Goal: Task Accomplishment & Management: Manage account settings

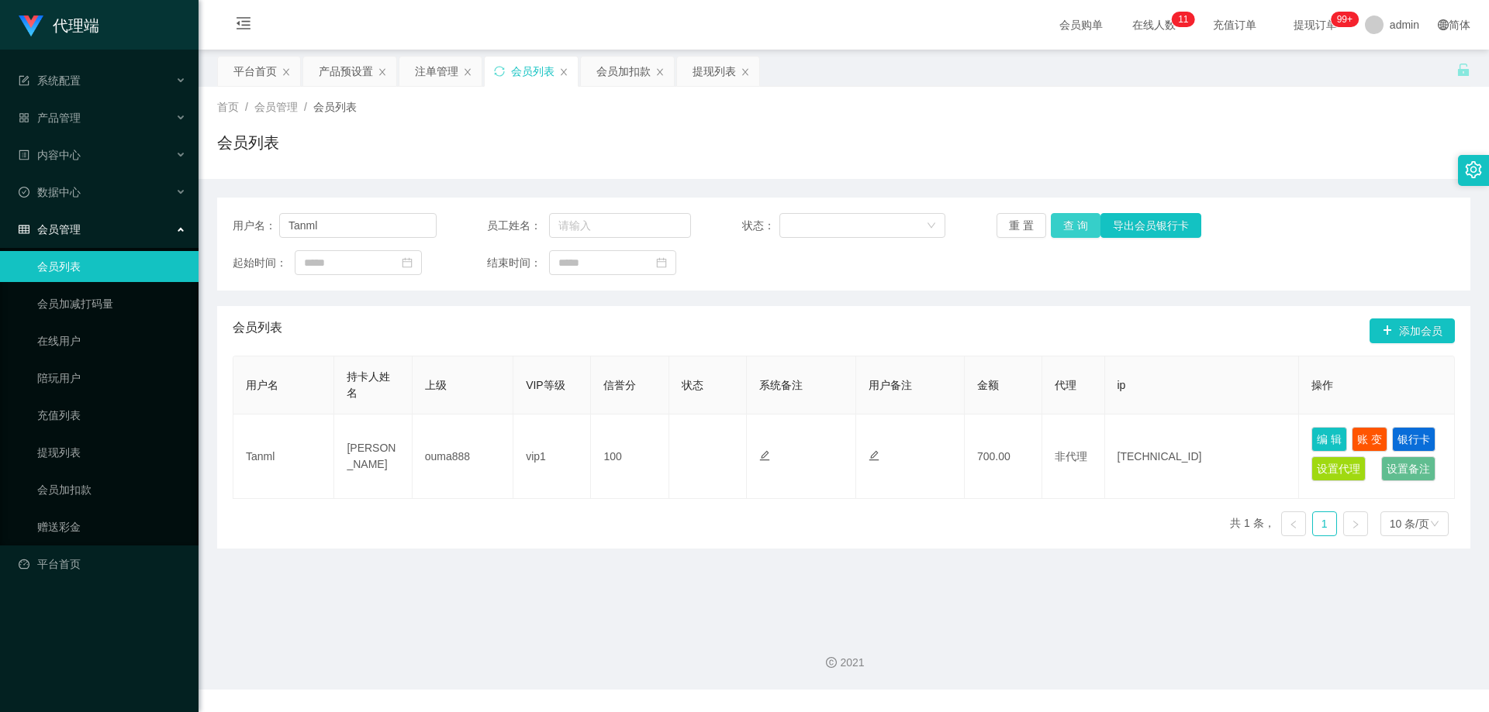
drag, startPoint x: 1073, startPoint y: 225, endPoint x: 1067, endPoint y: 230, distance: 8.2
click at [1073, 225] on button "查 询" at bounding box center [1075, 225] width 50 height 25
click at [627, 77] on div "会员加扣款" at bounding box center [623, 71] width 54 height 29
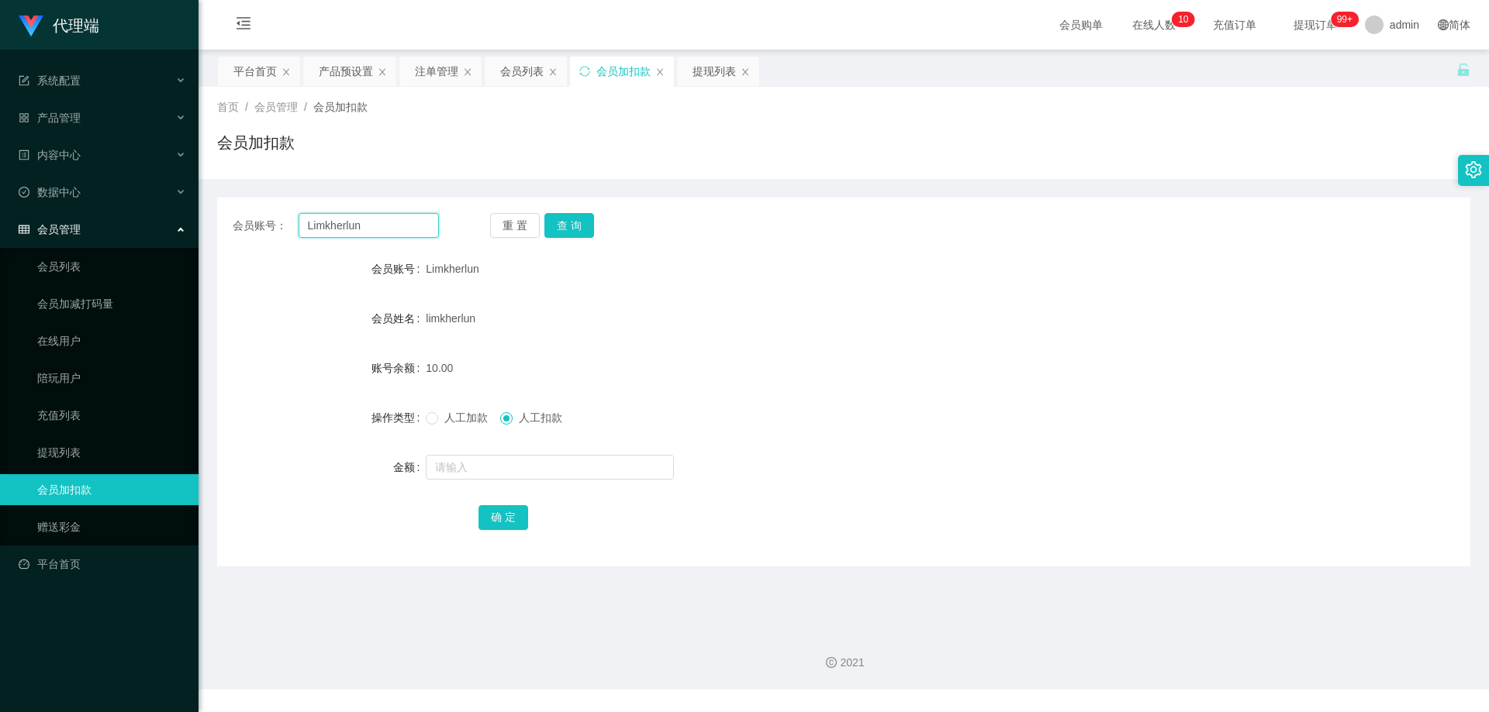
drag, startPoint x: 371, startPoint y: 226, endPoint x: 225, endPoint y: 221, distance: 146.6
click at [215, 222] on main "关闭左侧 关闭右侧 关闭其它 刷新页面 平台首页 产品预设置 注单管理 会员列表 会员加扣款 提现列表 首页 / 会员管理 / 会员加扣款 / 会员加扣款 会…" at bounding box center [843, 334] width 1290 height 568
paste input "Tanml"
type input "Tanml"
click at [567, 221] on button "查 询" at bounding box center [569, 225] width 50 height 25
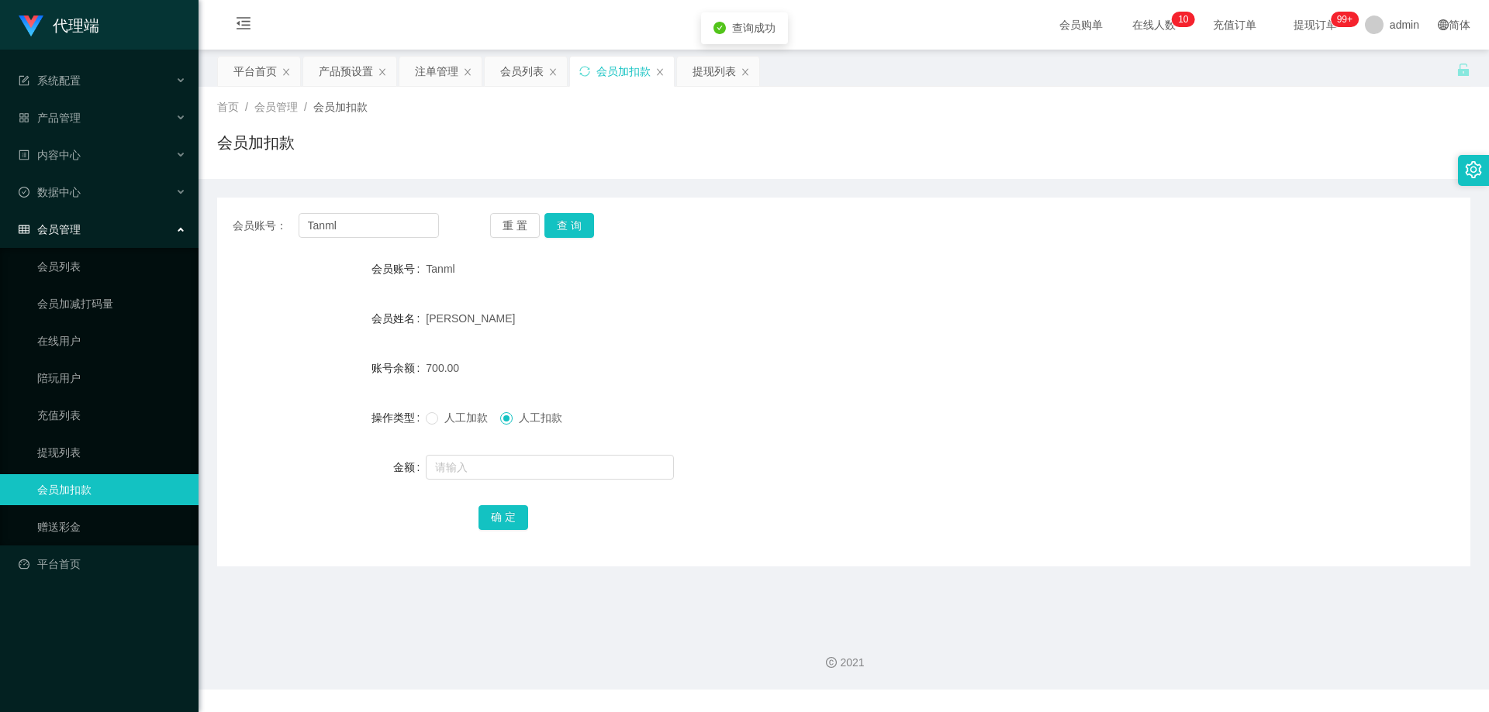
click at [432, 409] on div "人工加款 人工扣款" at bounding box center [791, 417] width 731 height 31
click at [443, 426] on div "人工加款 人工扣款" at bounding box center [791, 417] width 731 height 31
click at [454, 415] on span "人工加款" at bounding box center [466, 418] width 56 height 12
click at [488, 469] on input "text" at bounding box center [550, 467] width 248 height 25
type input "1300"
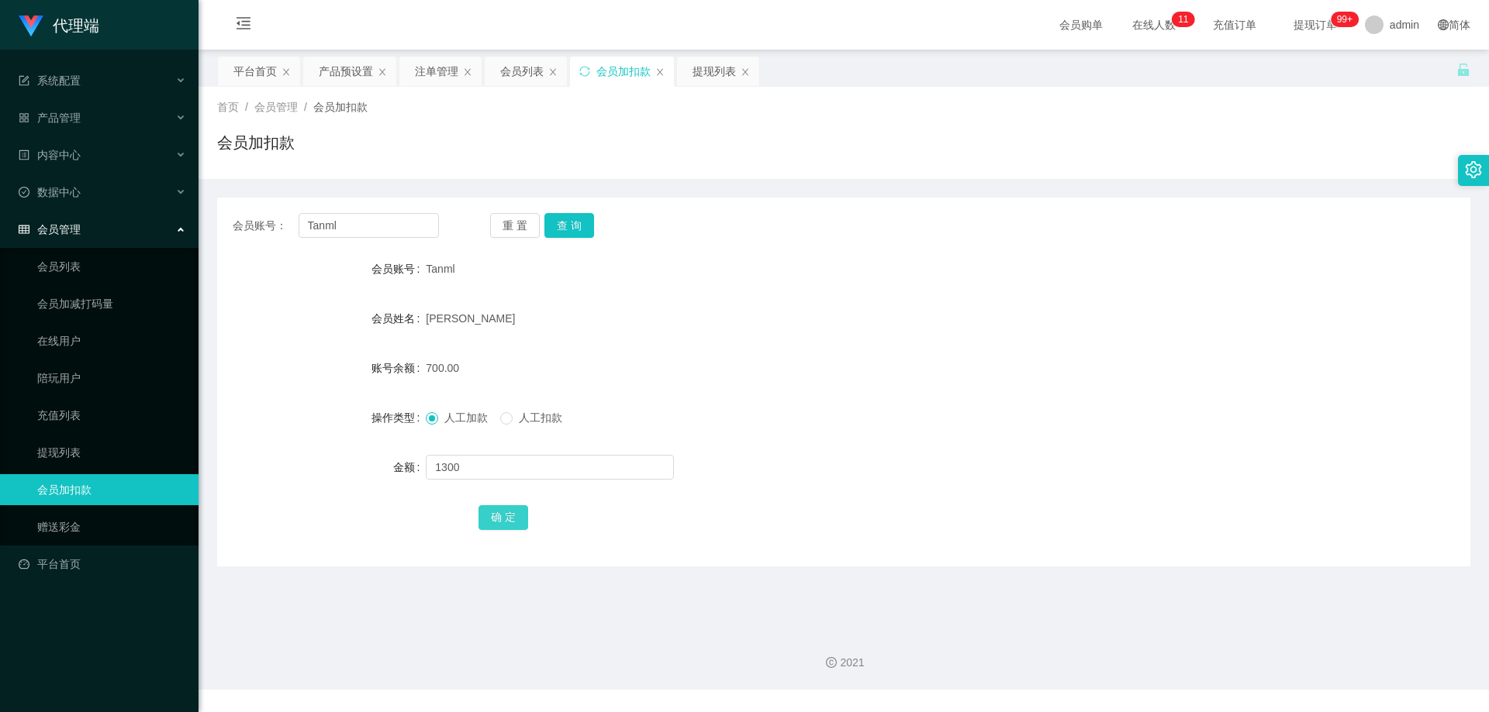
drag, startPoint x: 495, startPoint y: 520, endPoint x: 509, endPoint y: 519, distance: 13.2
click at [495, 520] on button "确 定" at bounding box center [503, 517] width 50 height 25
click at [655, 332] on div "[PERSON_NAME]" at bounding box center [791, 318] width 731 height 31
click at [519, 67] on div "会员列表" at bounding box center [521, 71] width 43 height 29
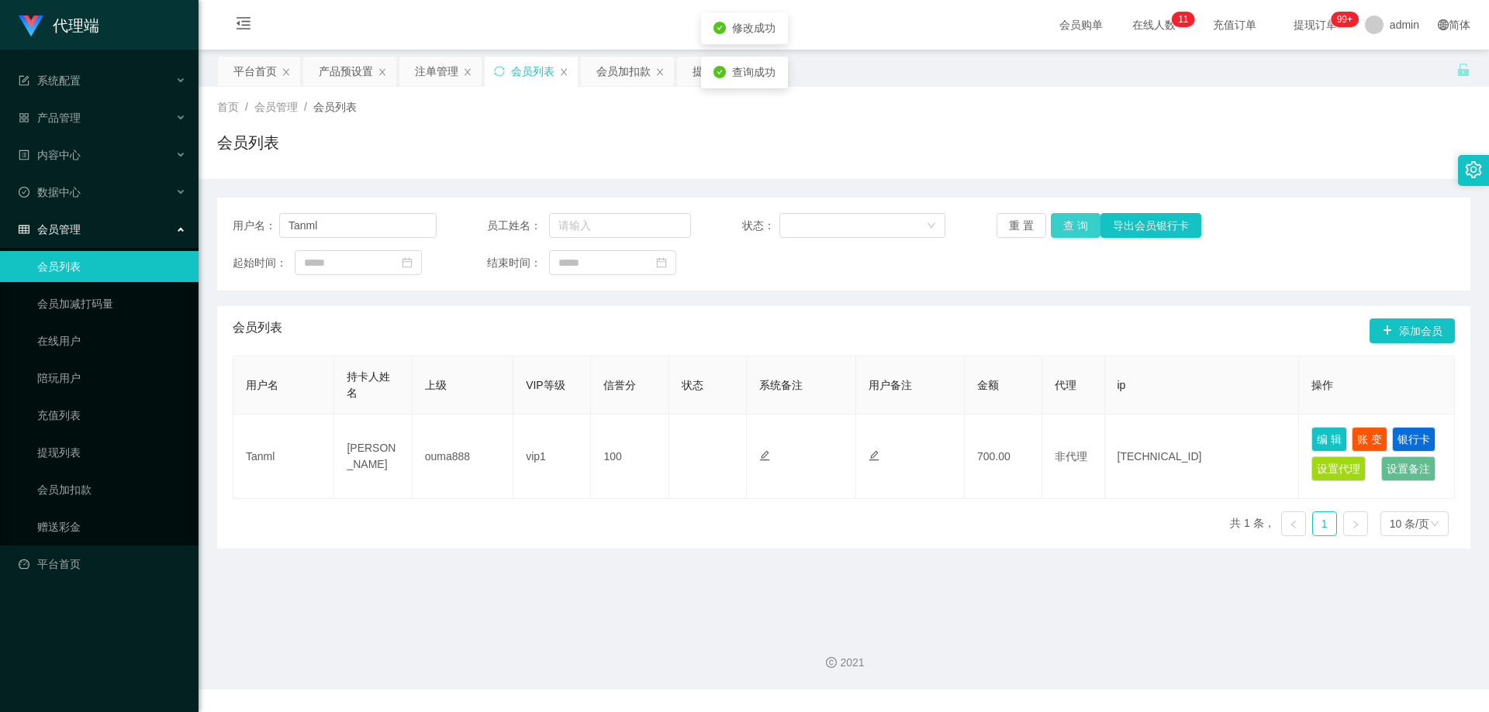
click at [1070, 228] on button "查 询" at bounding box center [1075, 225] width 50 height 25
drag, startPoint x: 292, startPoint y: 224, endPoint x: 194, endPoint y: 223, distance: 98.5
click at [194, 223] on section "代理端 系统配置 产品管理 产品列表 产品预设置 开奖记录 注单管理 即时注单 内容中心 数据中心 会员管理 会员列表 会员加减打码量 在线用户 陪玩用户 充…" at bounding box center [744, 345] width 1489 height 690
click at [548, 132] on div "会员列表" at bounding box center [843, 149] width 1253 height 36
drag, startPoint x: 432, startPoint y: 71, endPoint x: 481, endPoint y: 89, distance: 53.0
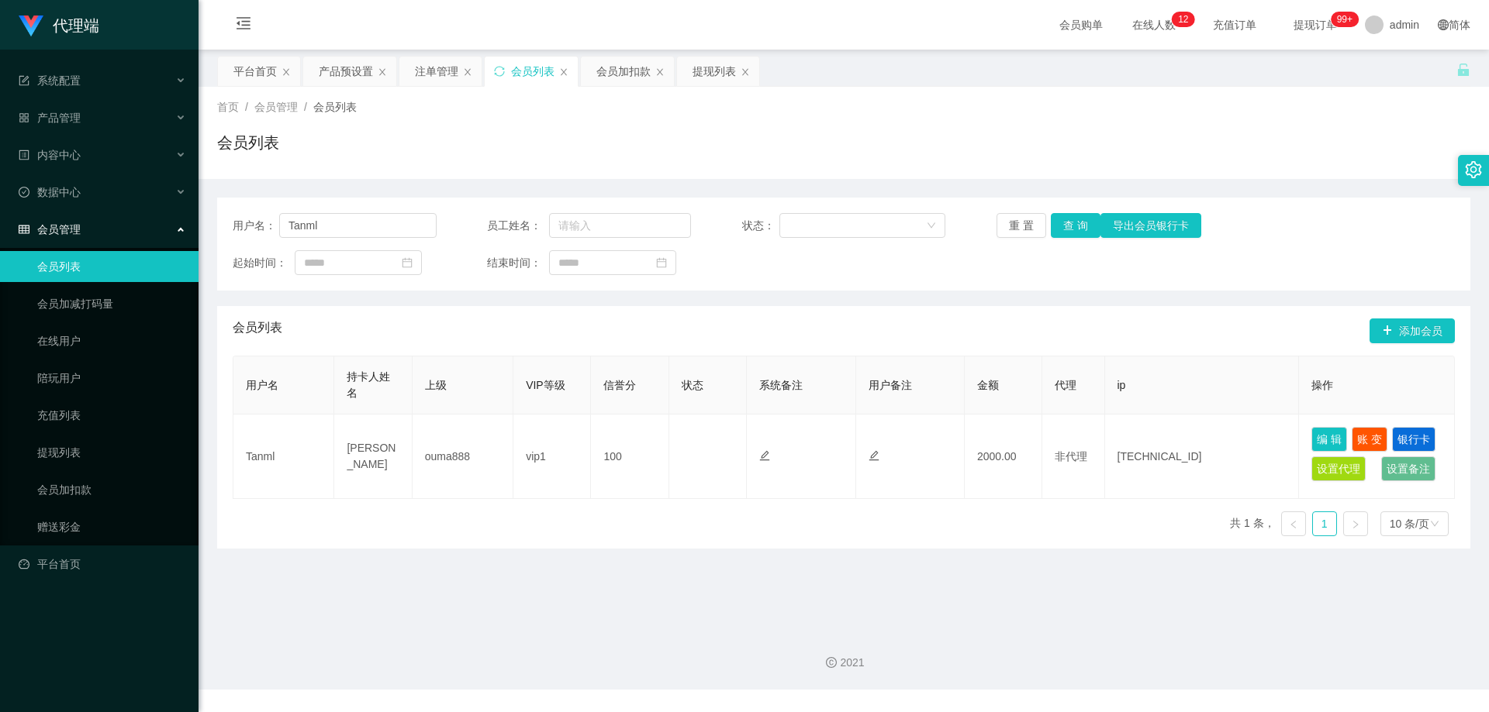
click at [432, 70] on div "注单管理" at bounding box center [436, 71] width 43 height 29
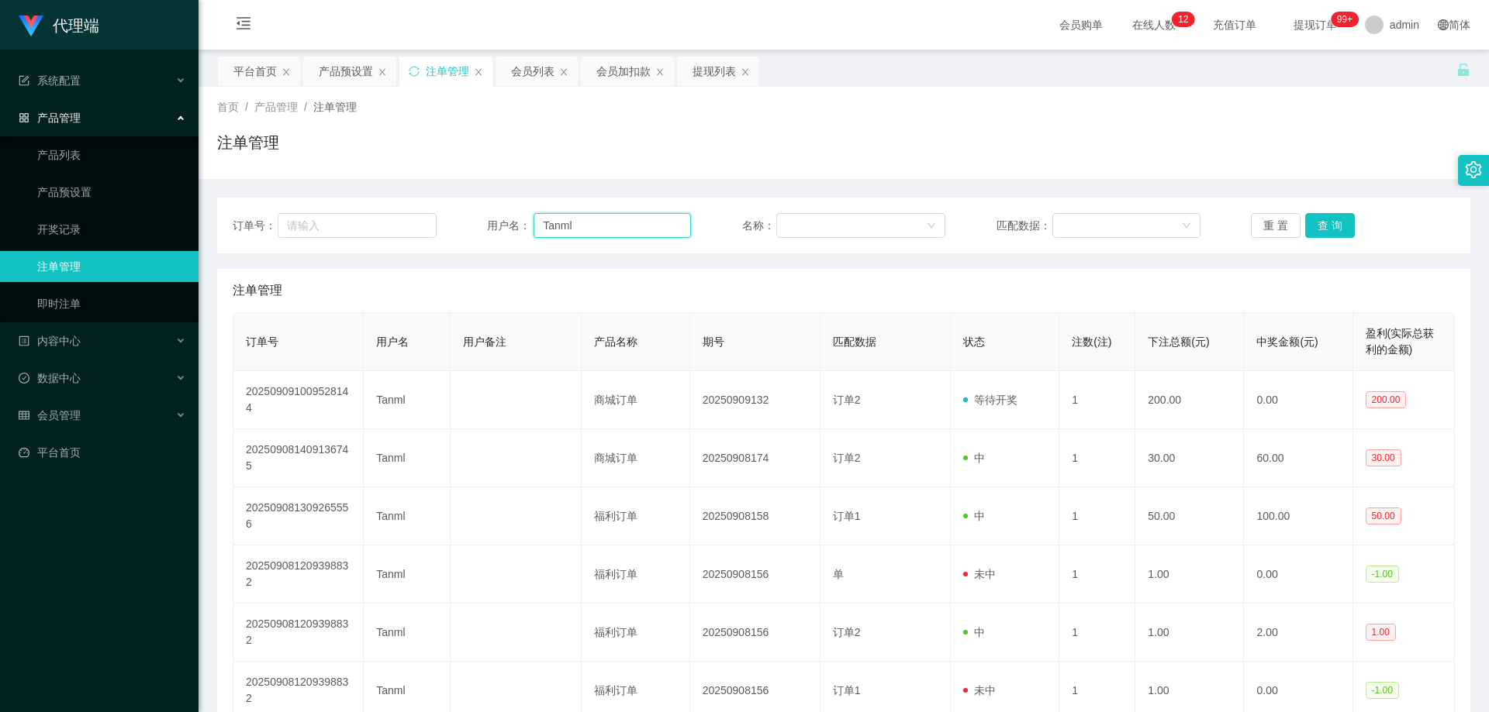
click at [443, 226] on div "订单号： 用户名： Tanml 名称： 匹配数据： 重 置 查 询" at bounding box center [844, 225] width 1222 height 25
click at [1323, 219] on button "查 询" at bounding box center [1330, 225] width 50 height 25
click at [1334, 221] on button "查 询" at bounding box center [1330, 225] width 50 height 25
click at [341, 73] on div "产品预设置" at bounding box center [346, 71] width 54 height 29
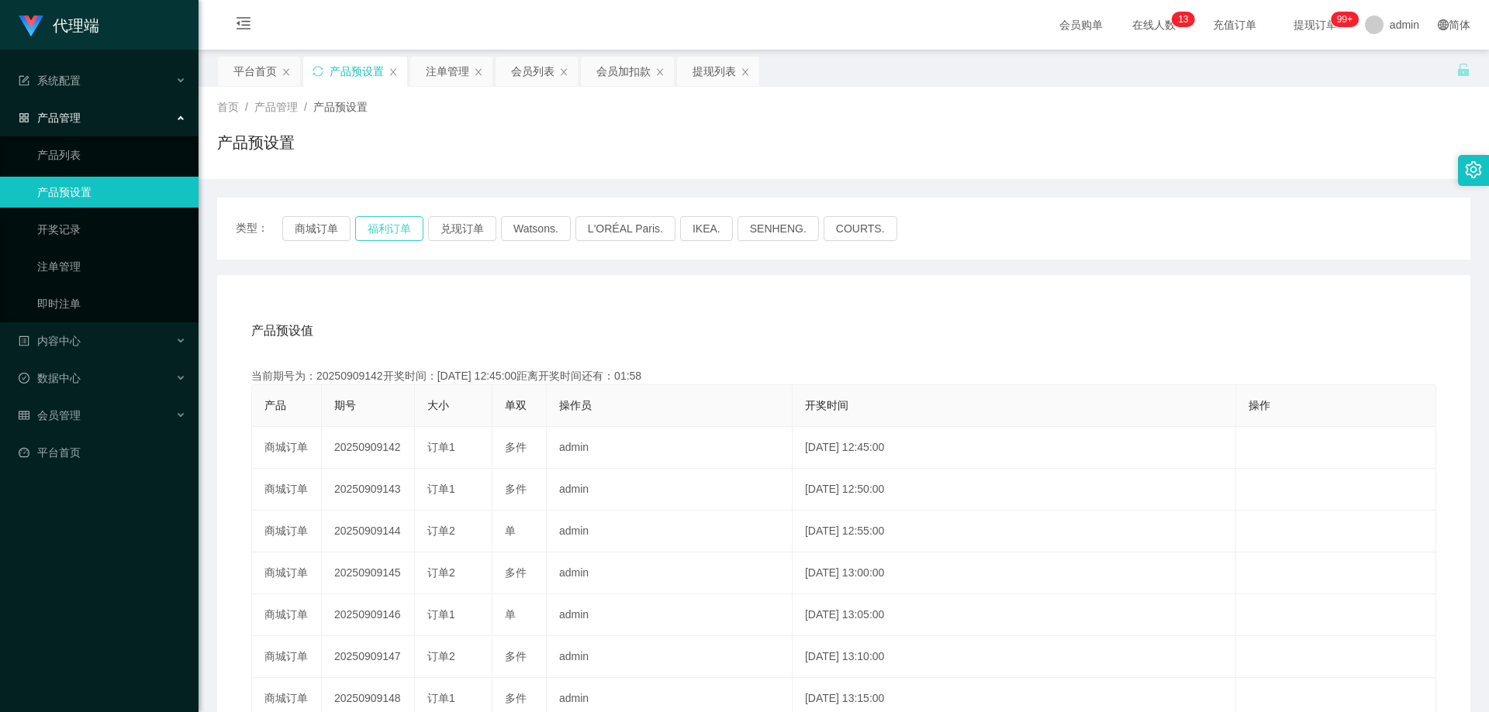
click at [386, 226] on button "福利订单" at bounding box center [389, 228] width 68 height 25
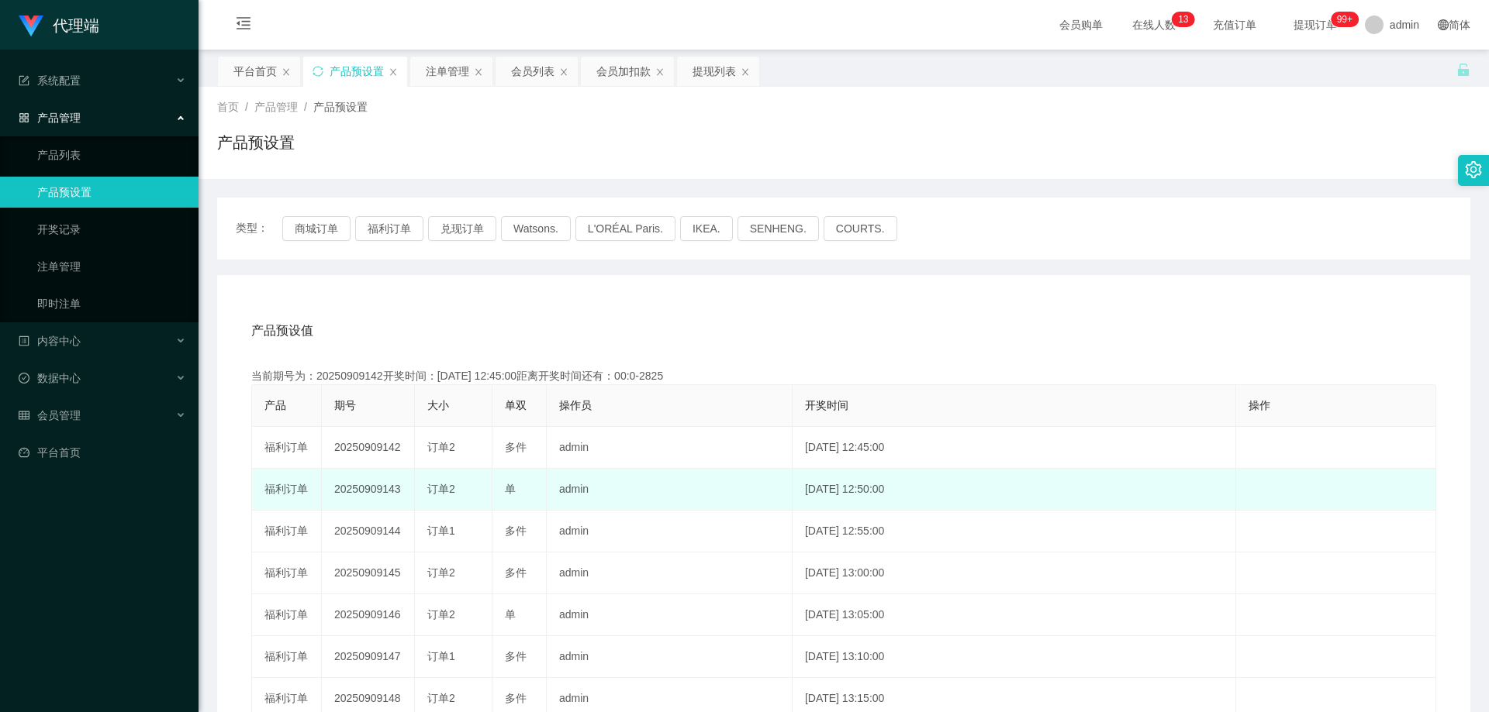
click at [364, 490] on td "20250909143" at bounding box center [368, 490] width 93 height 42
copy td "20250909143"
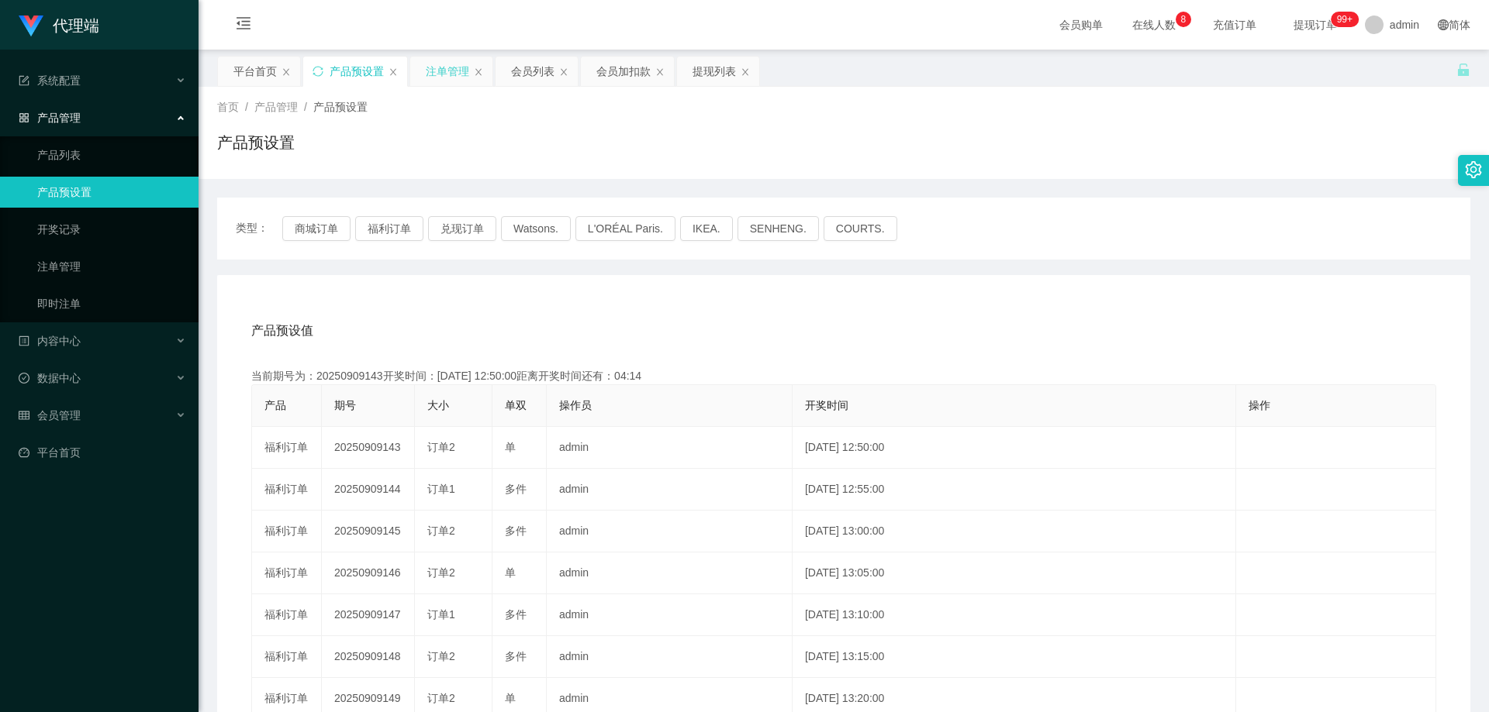
click at [447, 71] on div "注单管理" at bounding box center [447, 71] width 43 height 29
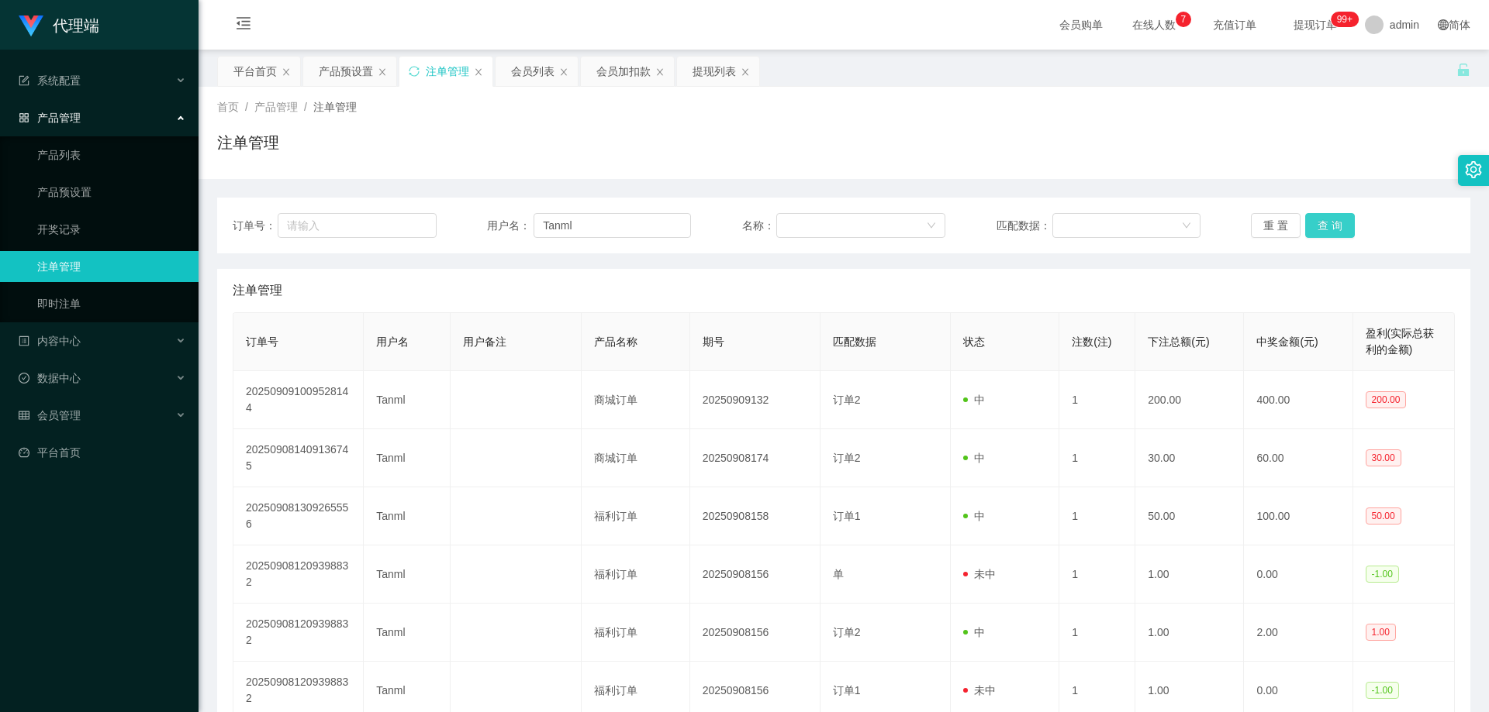
click at [1326, 226] on button "查 询" at bounding box center [1330, 225] width 50 height 25
click at [1326, 226] on div "重 置 查 询" at bounding box center [1353, 225] width 204 height 25
click at [1318, 226] on button "查 询" at bounding box center [1330, 225] width 50 height 25
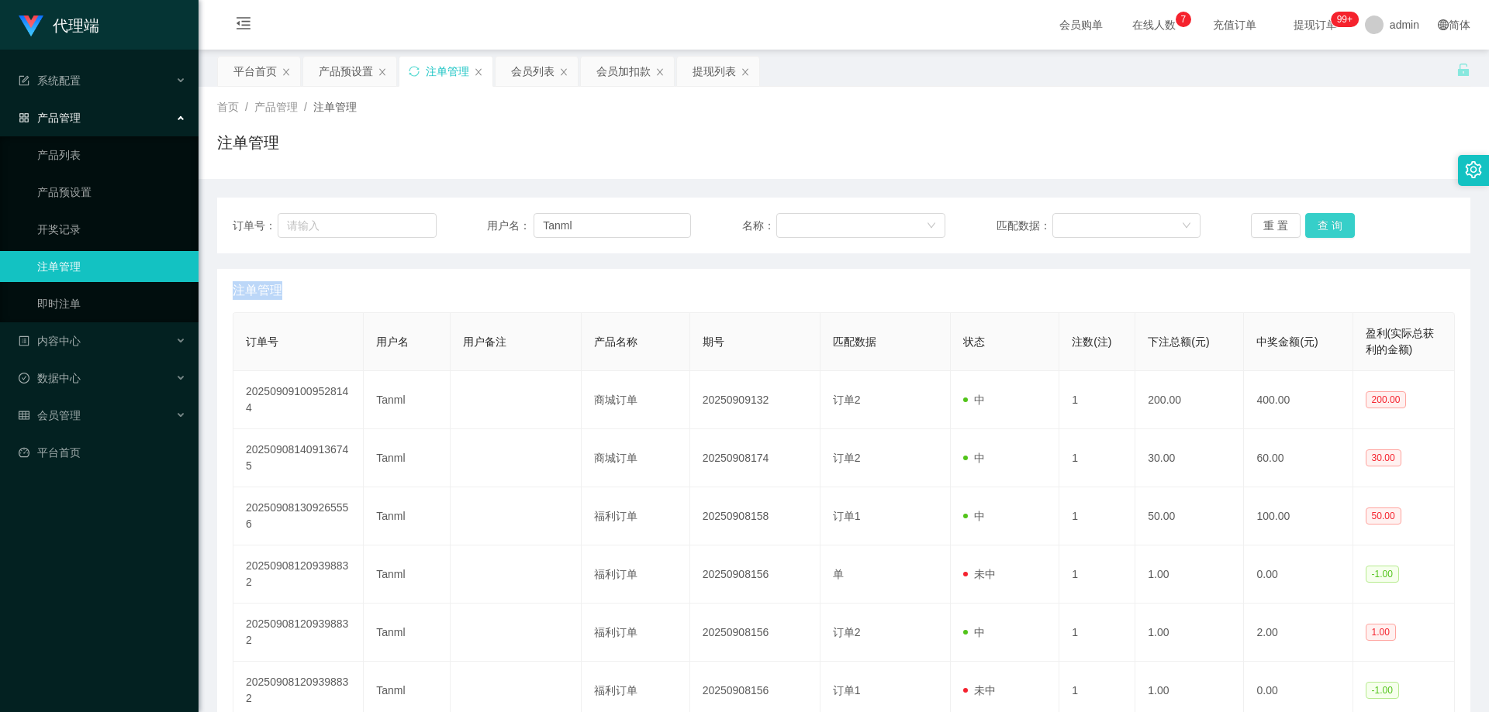
click at [1319, 229] on button "查 询" at bounding box center [1330, 225] width 50 height 25
click at [1319, 229] on div "重 置 查 询" at bounding box center [1353, 225] width 204 height 25
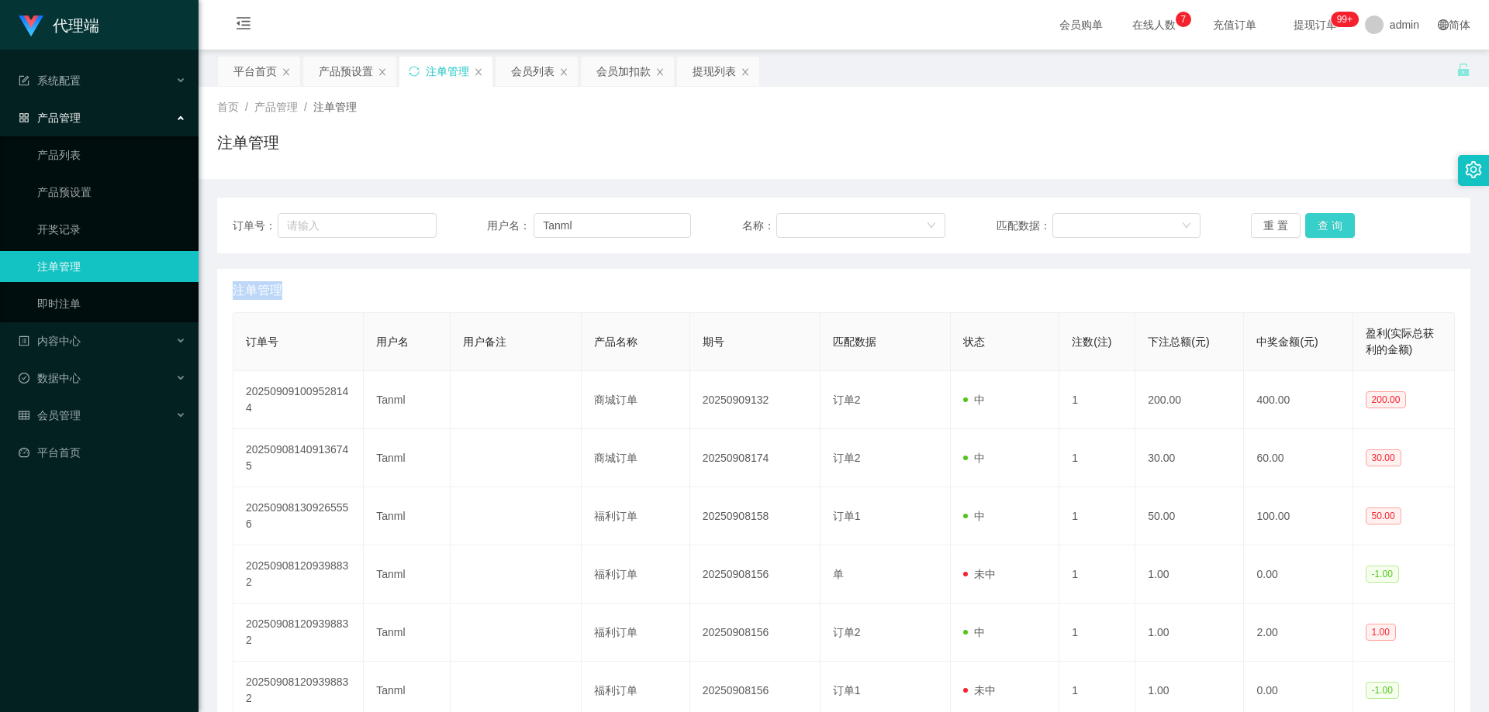
click at [1319, 229] on button "查 询" at bounding box center [1330, 225] width 50 height 25
click at [1319, 229] on div "重 置 查 询" at bounding box center [1353, 225] width 204 height 25
click at [1319, 229] on button "查 询" at bounding box center [1330, 225] width 50 height 25
click at [1319, 229] on div "重 置 查 询" at bounding box center [1353, 225] width 204 height 25
click at [1326, 226] on button "查 询" at bounding box center [1330, 225] width 50 height 25
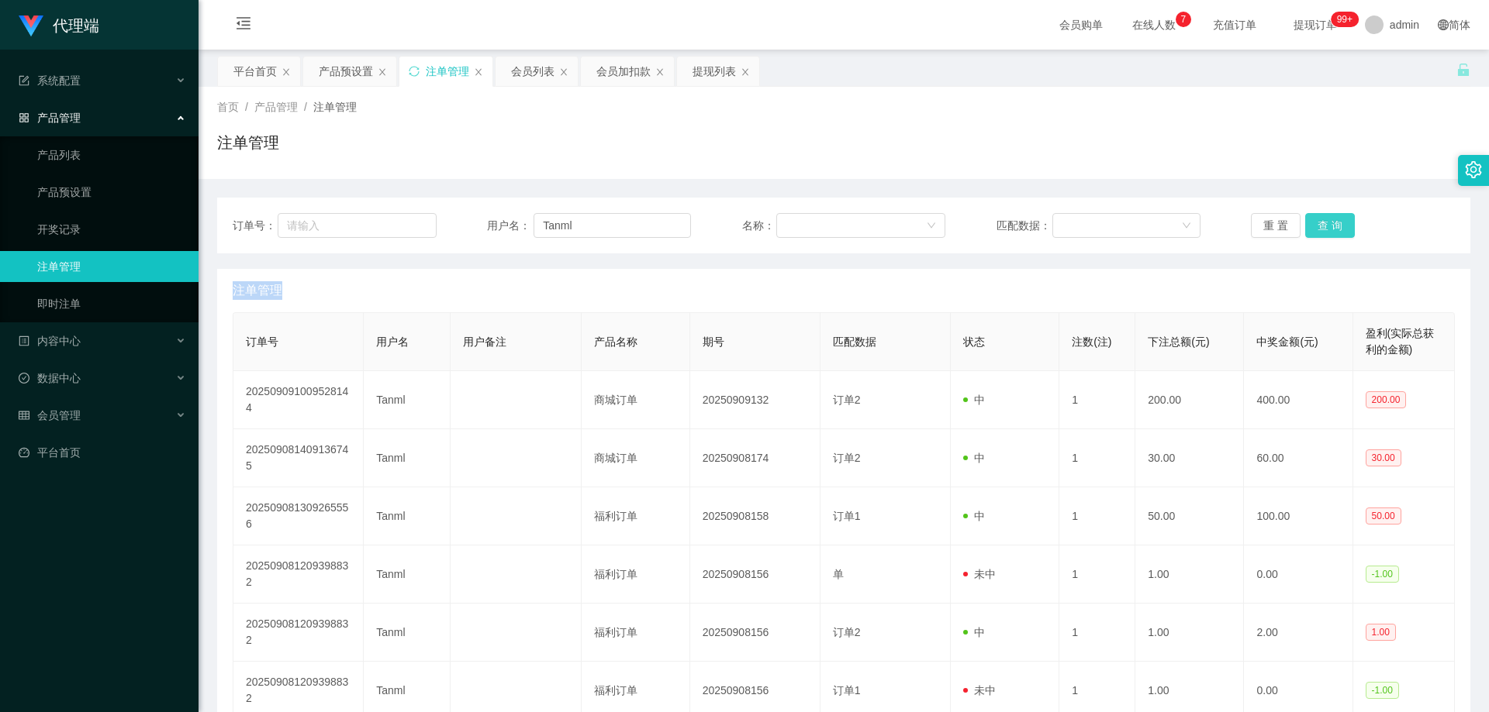
click at [1332, 226] on button "查 询" at bounding box center [1330, 225] width 50 height 25
click at [1331, 226] on button "查 询" at bounding box center [1330, 225] width 50 height 25
click at [1326, 223] on button "查 询" at bounding box center [1330, 225] width 50 height 25
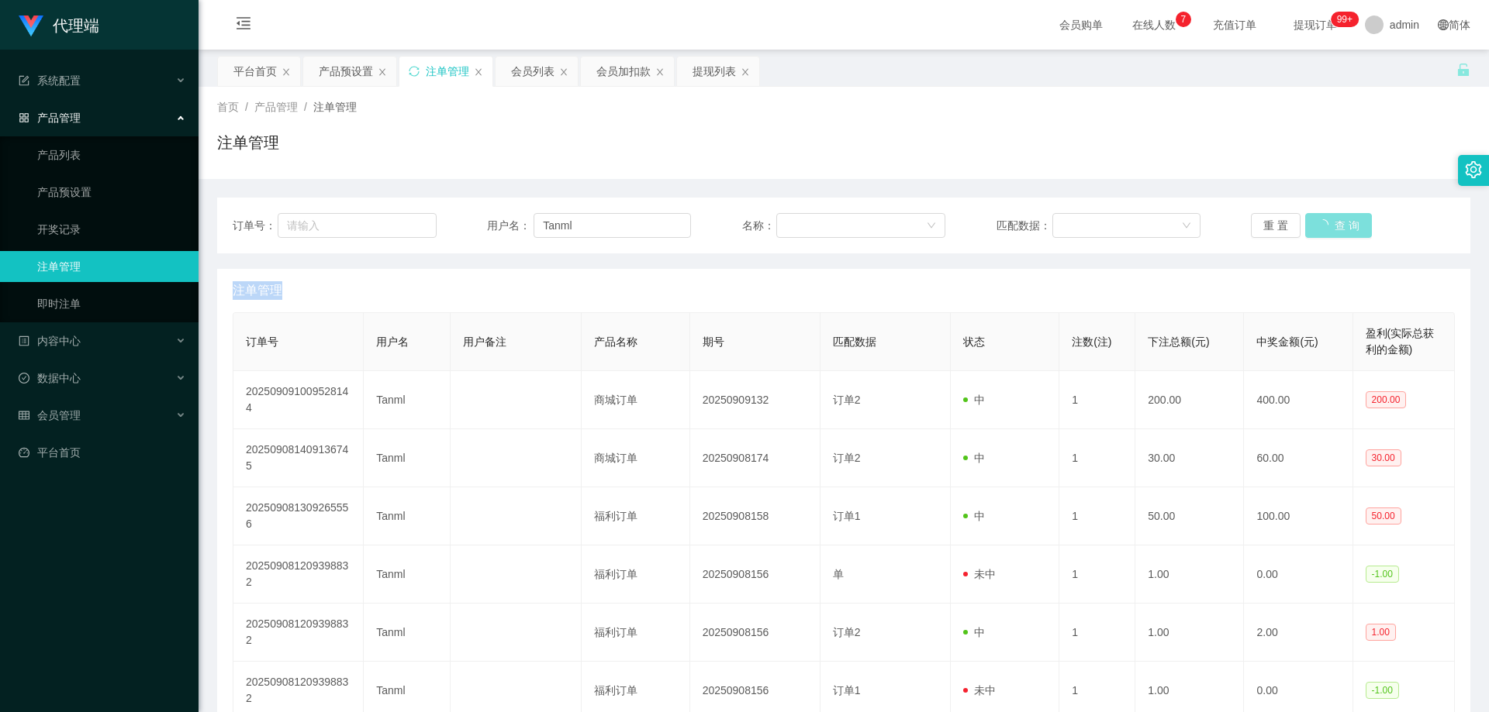
click at [1326, 223] on div "重 置 查 询" at bounding box center [1353, 225] width 204 height 25
click at [1326, 223] on button "查 询" at bounding box center [1330, 225] width 50 height 25
click at [1325, 169] on div "首页 / 产品管理 / 注单管理 / 注单管理" at bounding box center [843, 133] width 1290 height 92
drag, startPoint x: 505, startPoint y: 226, endPoint x: 495, endPoint y: 225, distance: 9.3
click at [492, 225] on div "用户名： Tanml" at bounding box center [589, 225] width 204 height 25
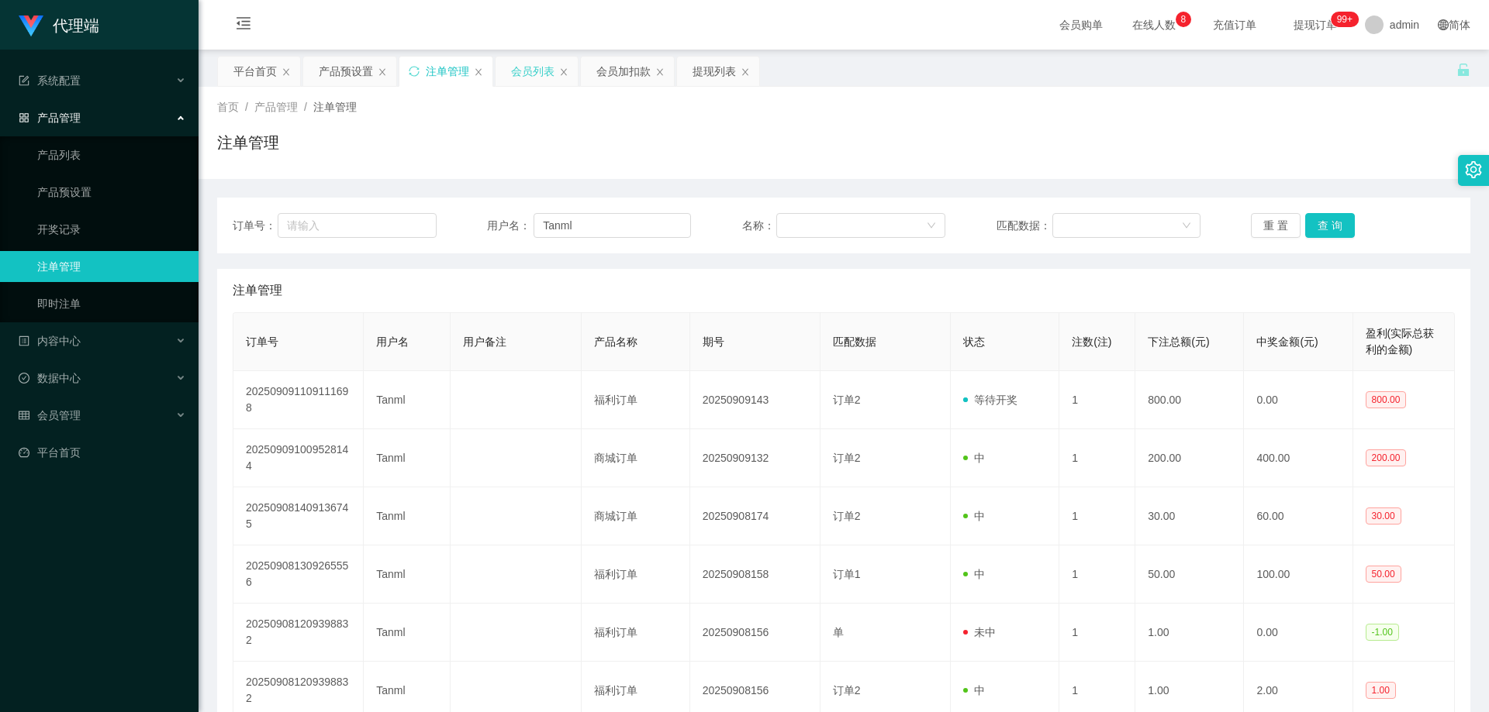
drag, startPoint x: 519, startPoint y: 68, endPoint x: 474, endPoint y: 125, distance: 71.8
click at [519, 68] on div "会员列表" at bounding box center [532, 71] width 43 height 29
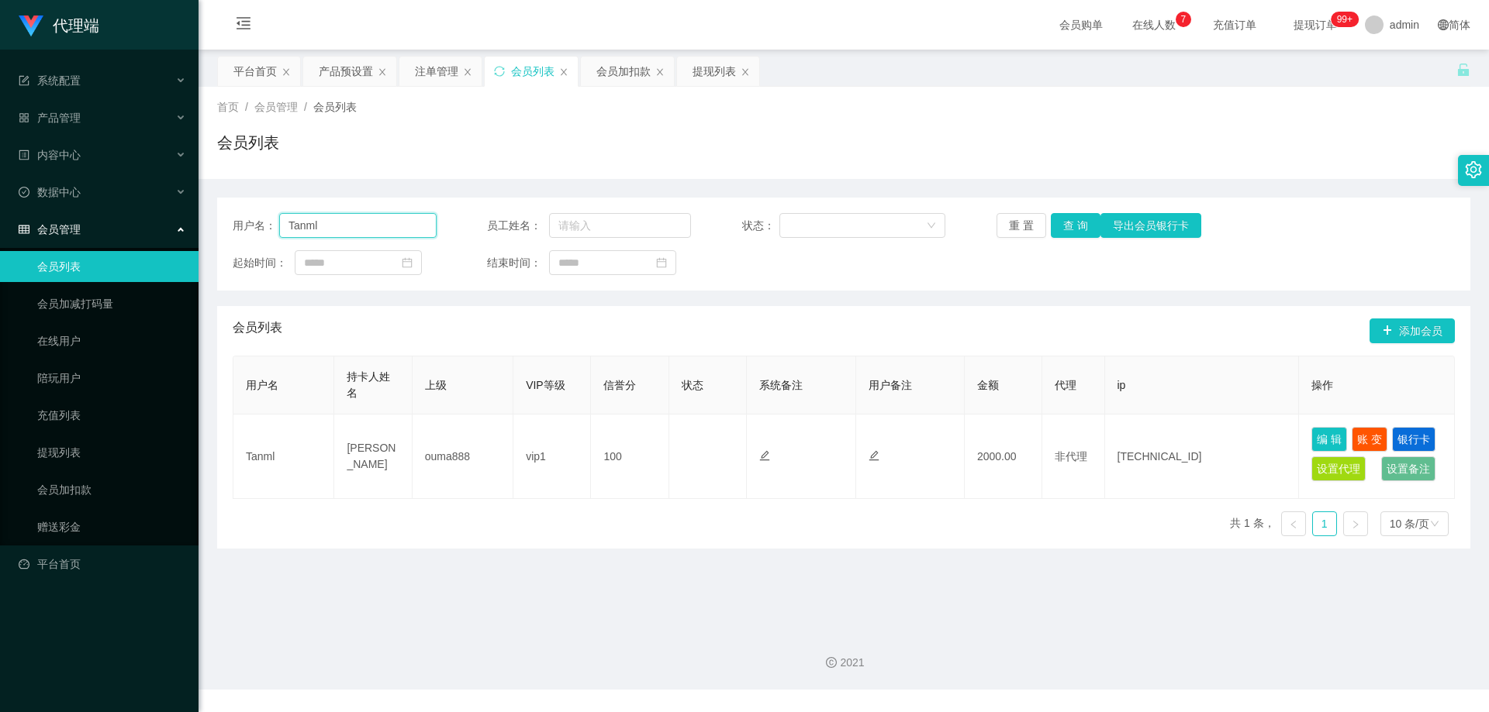
drag, startPoint x: 350, startPoint y: 224, endPoint x: 233, endPoint y: 225, distance: 117.1
click at [219, 225] on div "用户名： Tanml 员工姓名： 状态： 重 置 查 询 导出会员银行卡 起始时间： 结束时间：" at bounding box center [843, 244] width 1253 height 93
click at [1081, 220] on button "查 询" at bounding box center [1075, 225] width 50 height 25
click at [1137, 91] on div "首页 / 会员管理 / 会员列表 / 会员列表" at bounding box center [843, 133] width 1290 height 92
